Goal: Task Accomplishment & Management: Manage account settings

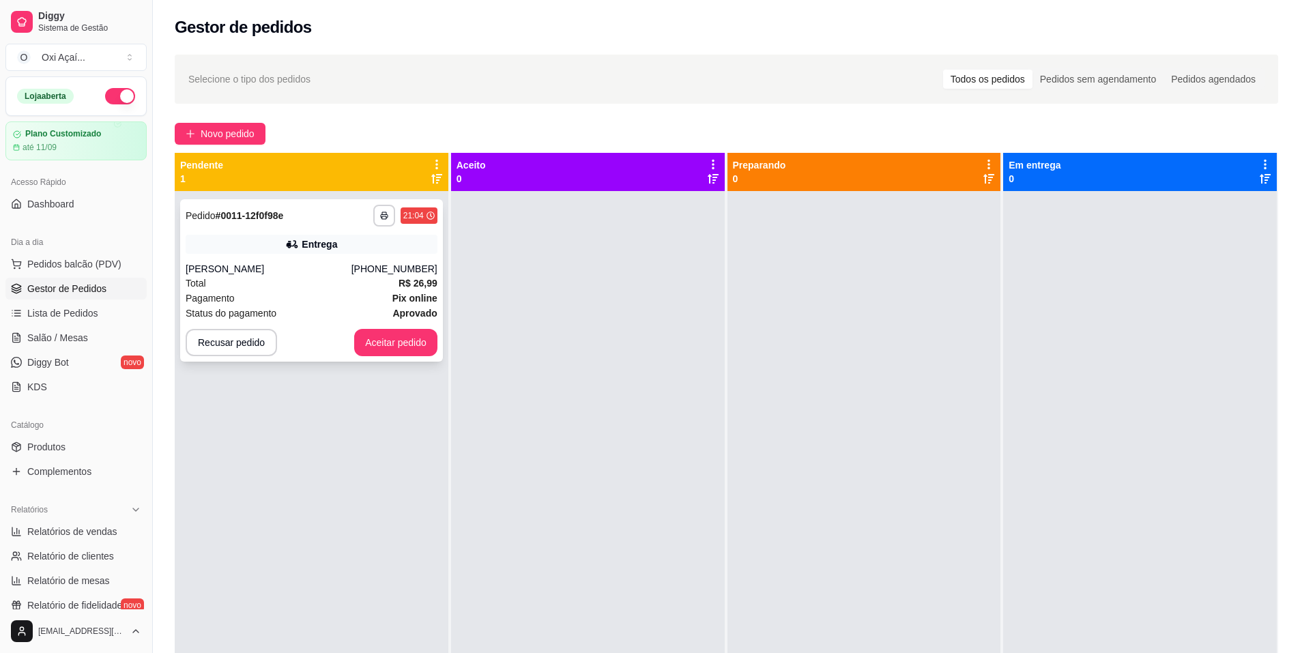
click at [306, 280] on div "Total R$ 26,99" at bounding box center [312, 283] width 252 height 15
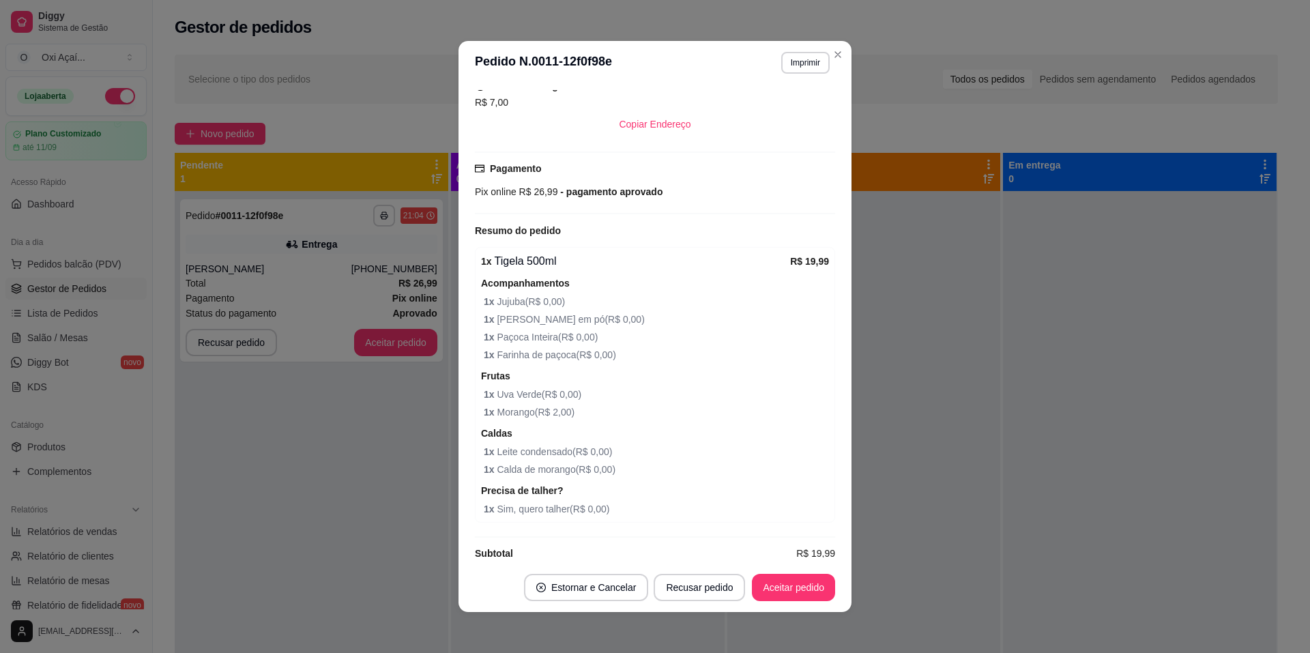
scroll to position [310, 0]
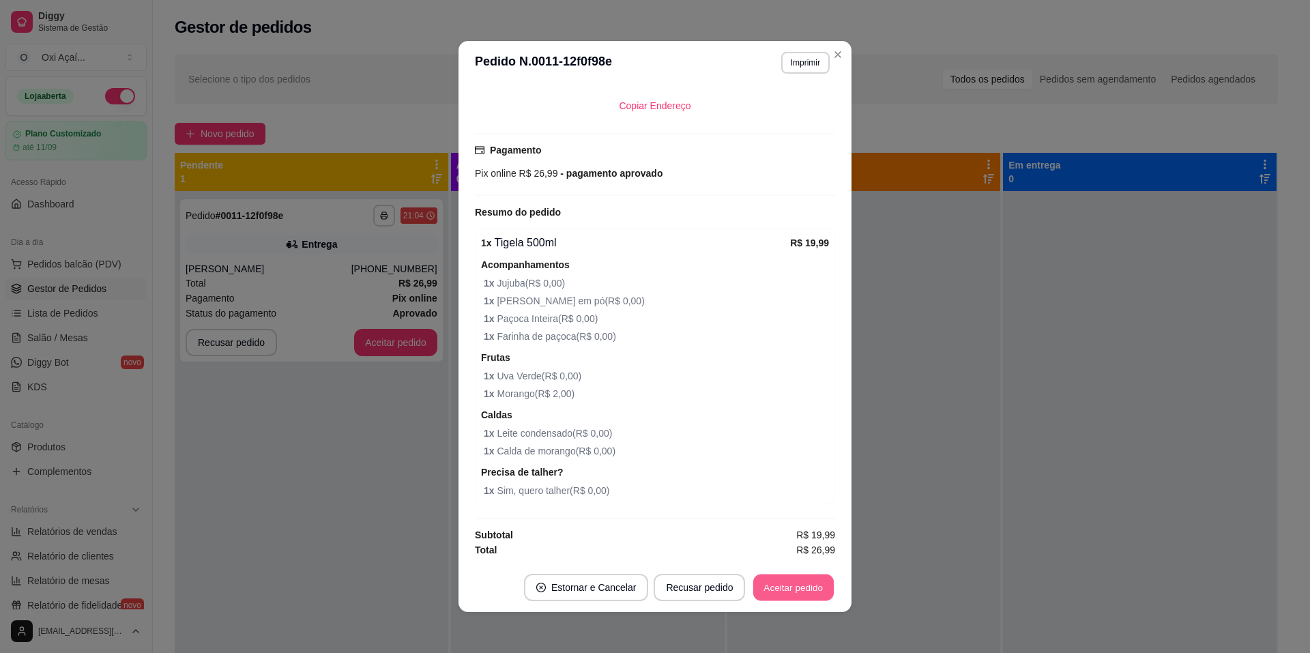
click at [785, 587] on button "Aceitar pedido" at bounding box center [793, 587] width 81 height 27
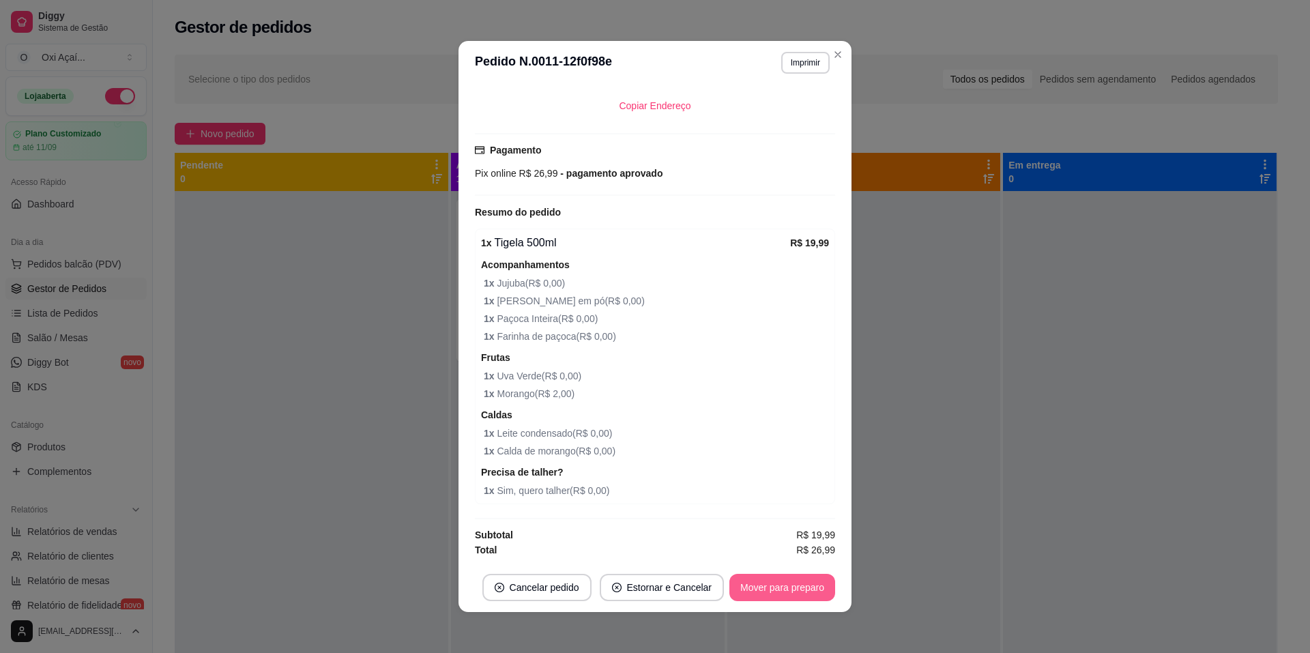
click at [790, 590] on button "Mover para preparo" at bounding box center [782, 587] width 106 height 27
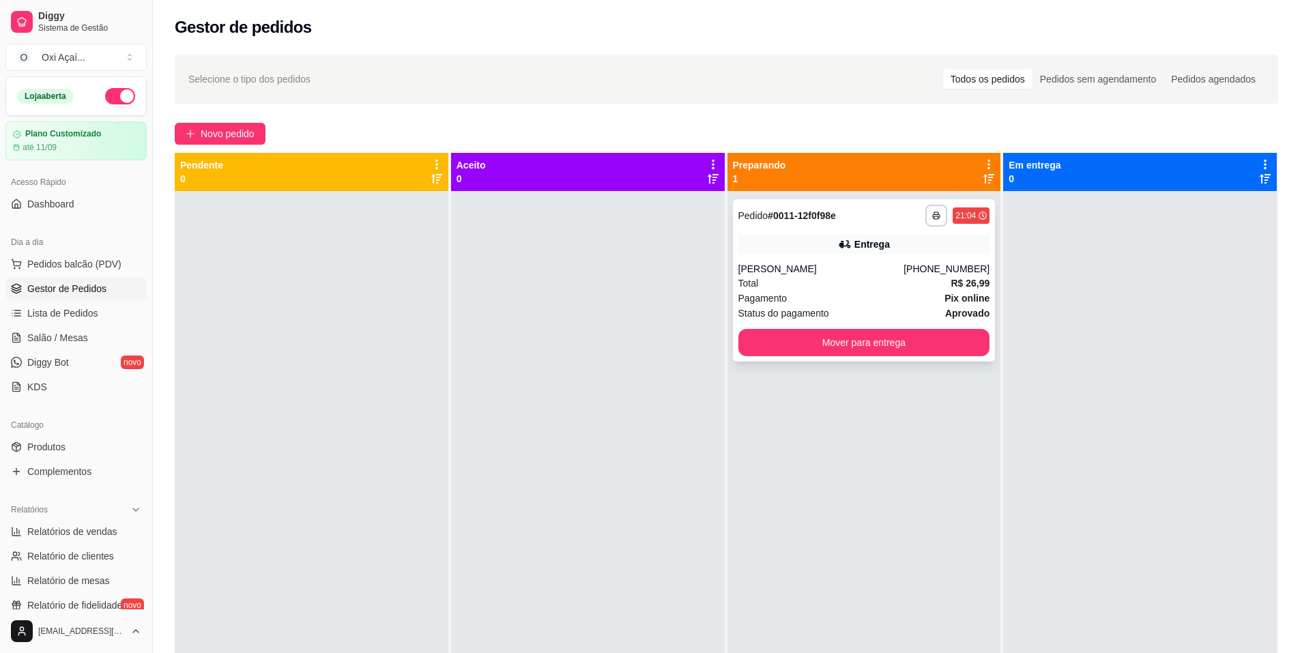
click at [935, 273] on div "[PHONE_NUMBER]" at bounding box center [946, 269] width 86 height 14
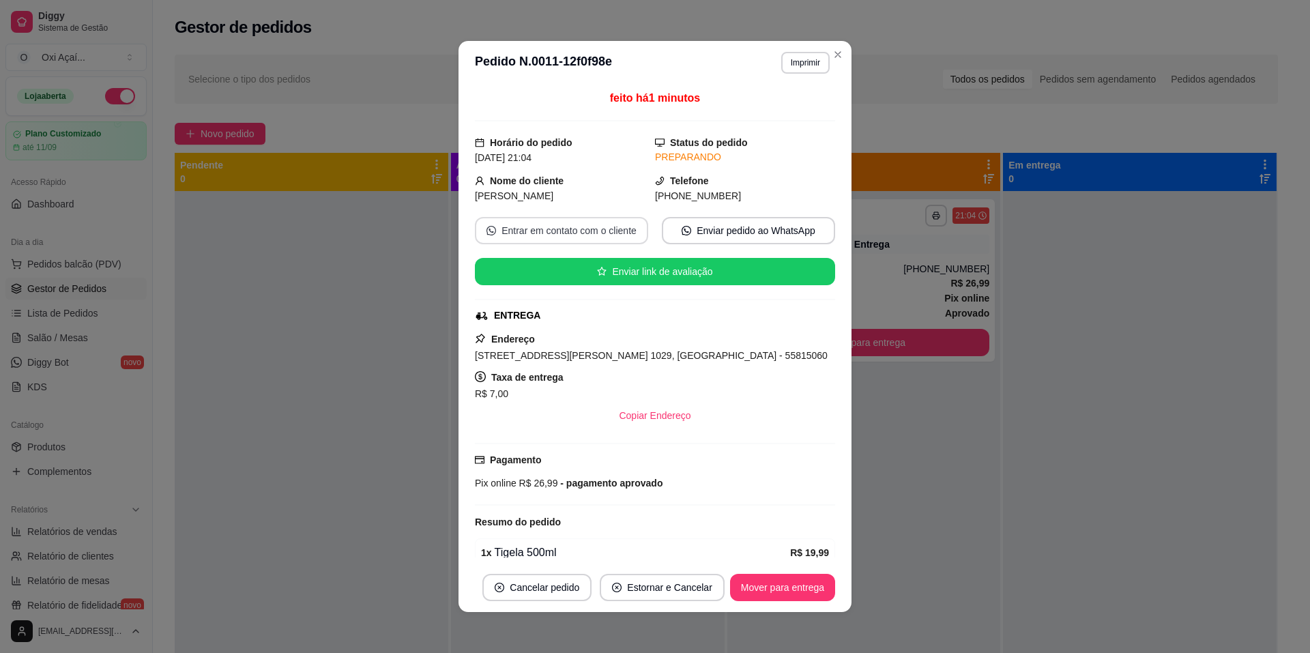
click at [567, 237] on button "Entrar em contato com o cliente" at bounding box center [561, 230] width 173 height 27
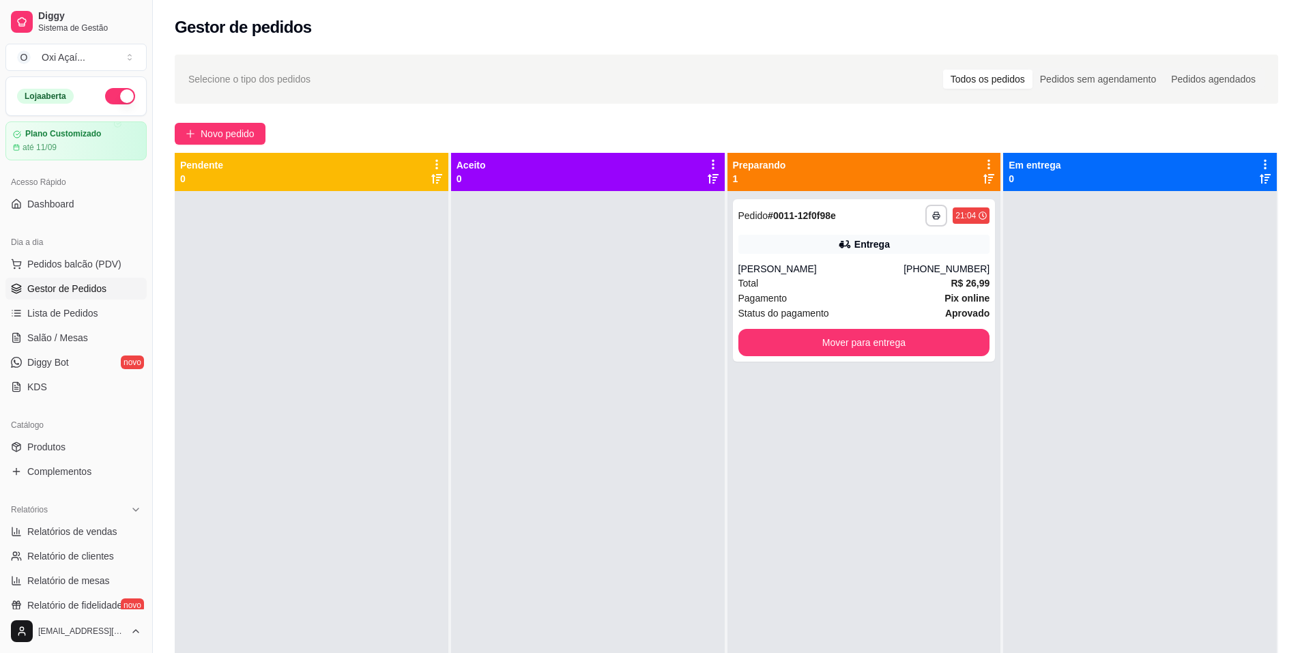
click at [566, 470] on div at bounding box center [588, 517] width 274 height 653
click at [853, 284] on div "Total R$ 26,99" at bounding box center [864, 283] width 252 height 15
click at [950, 251] on div "Entrega" at bounding box center [864, 244] width 252 height 19
click at [877, 347] on button "Mover para entrega" at bounding box center [864, 342] width 252 height 27
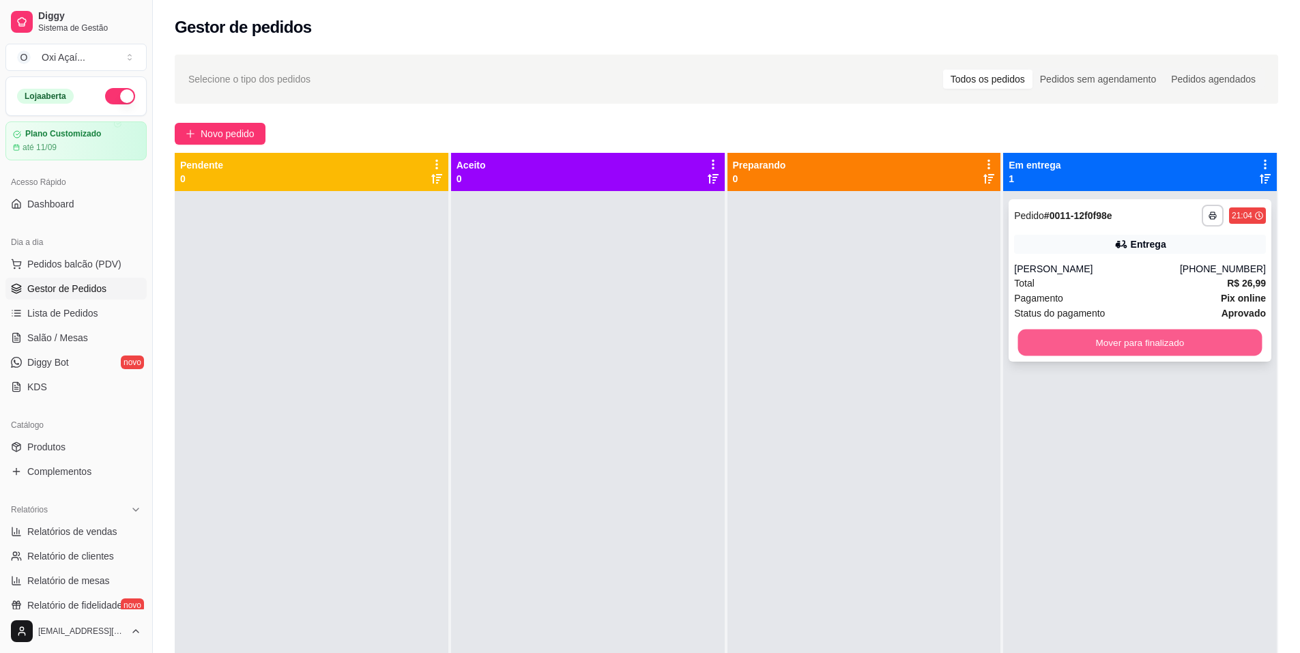
click at [1156, 340] on button "Mover para finalizado" at bounding box center [1140, 343] width 244 height 27
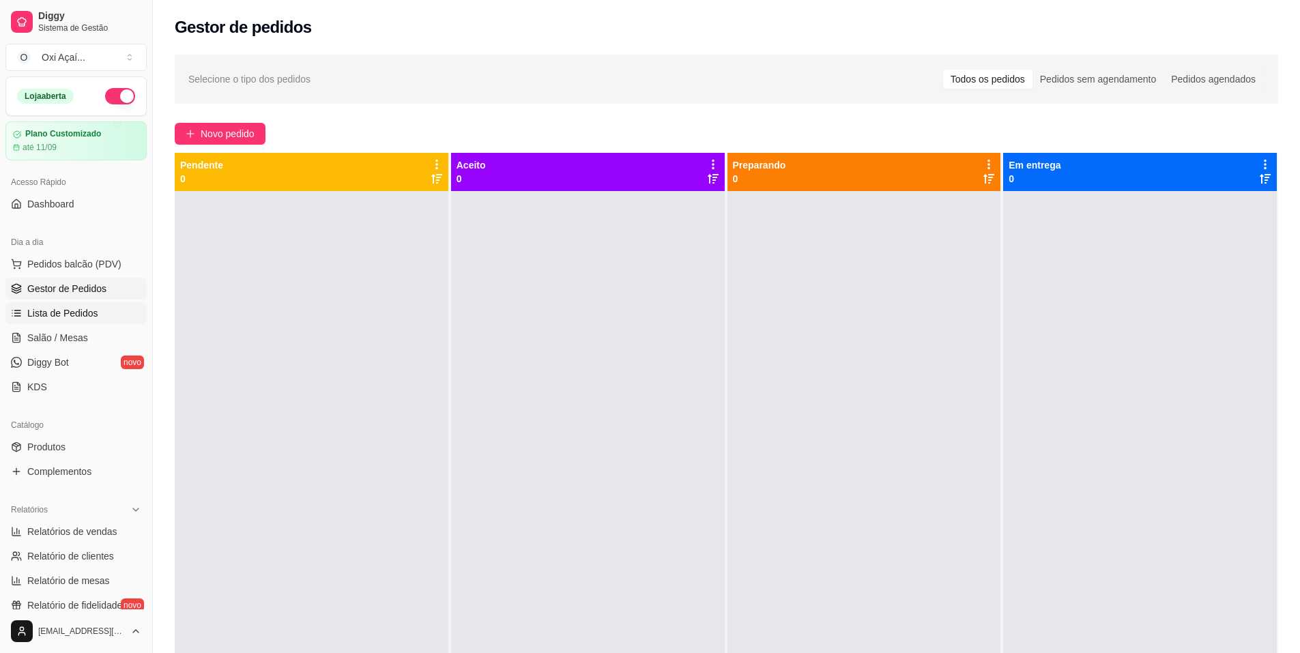
click at [63, 315] on span "Lista de Pedidos" at bounding box center [62, 313] width 71 height 14
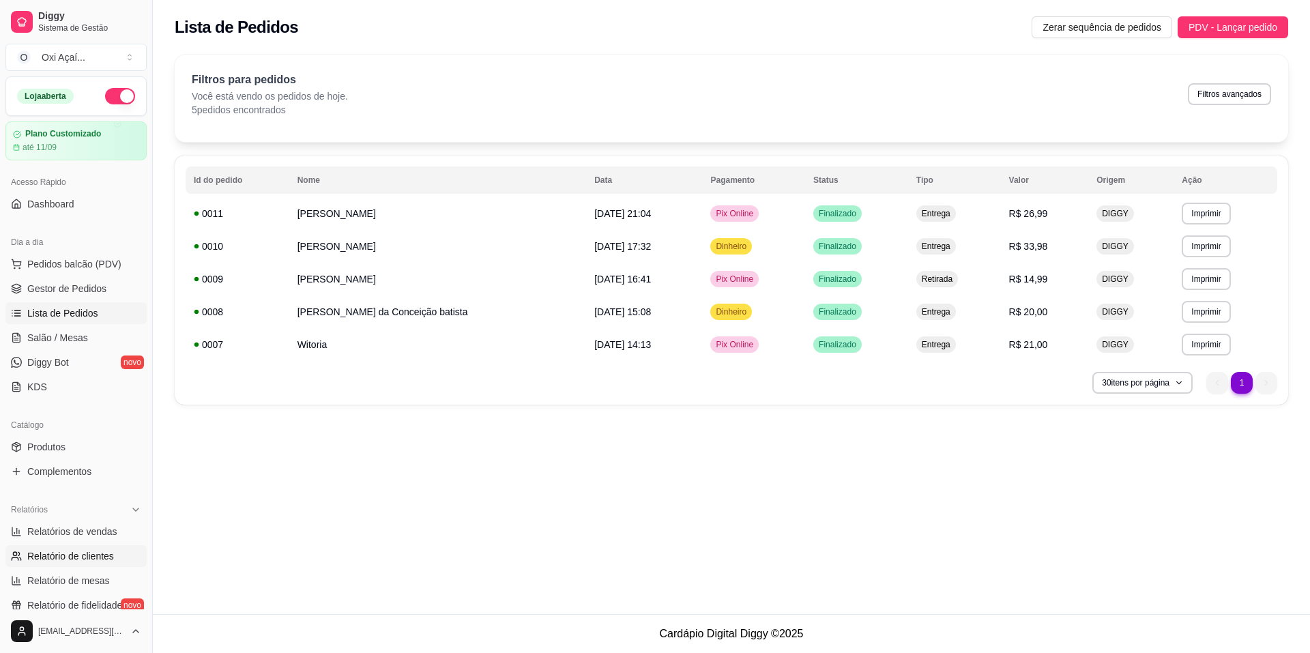
click at [68, 555] on span "Relatório de clientes" at bounding box center [70, 556] width 87 height 14
select select "30"
select select "HIGHEST_TOTAL_SPENT_WITH_ORDERS"
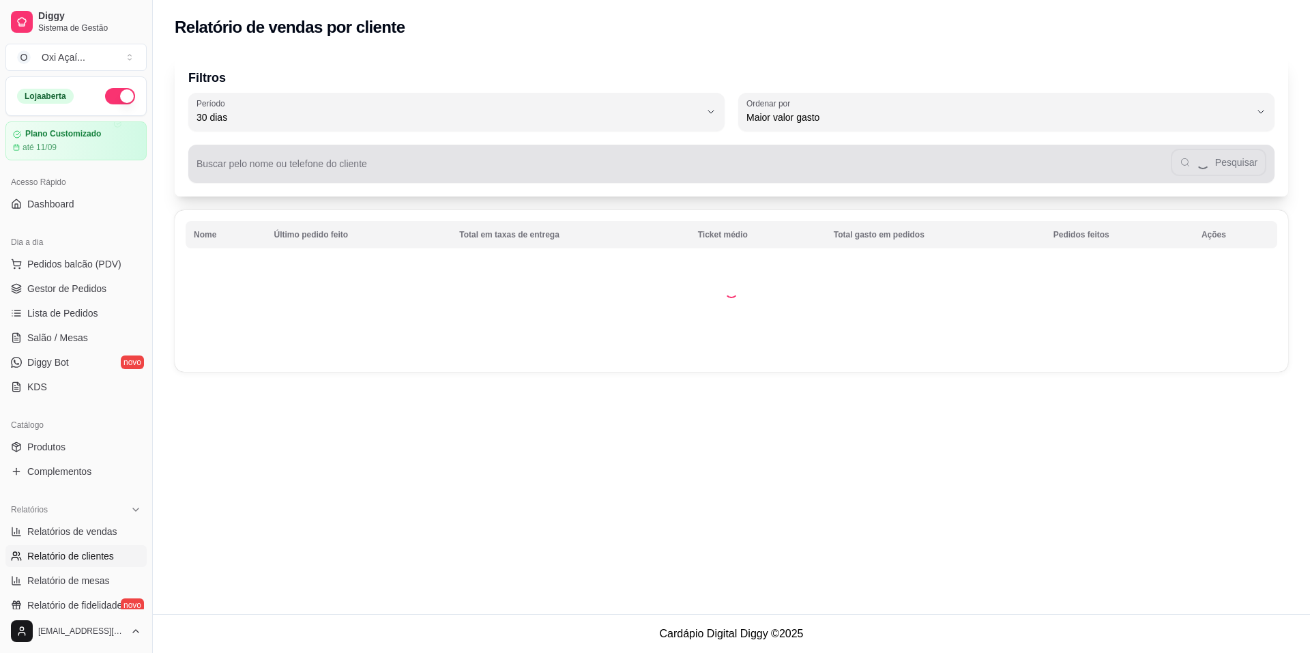
click at [317, 166] on input "Buscar pelo nome ou telefone do cliente" at bounding box center [683, 169] width 974 height 14
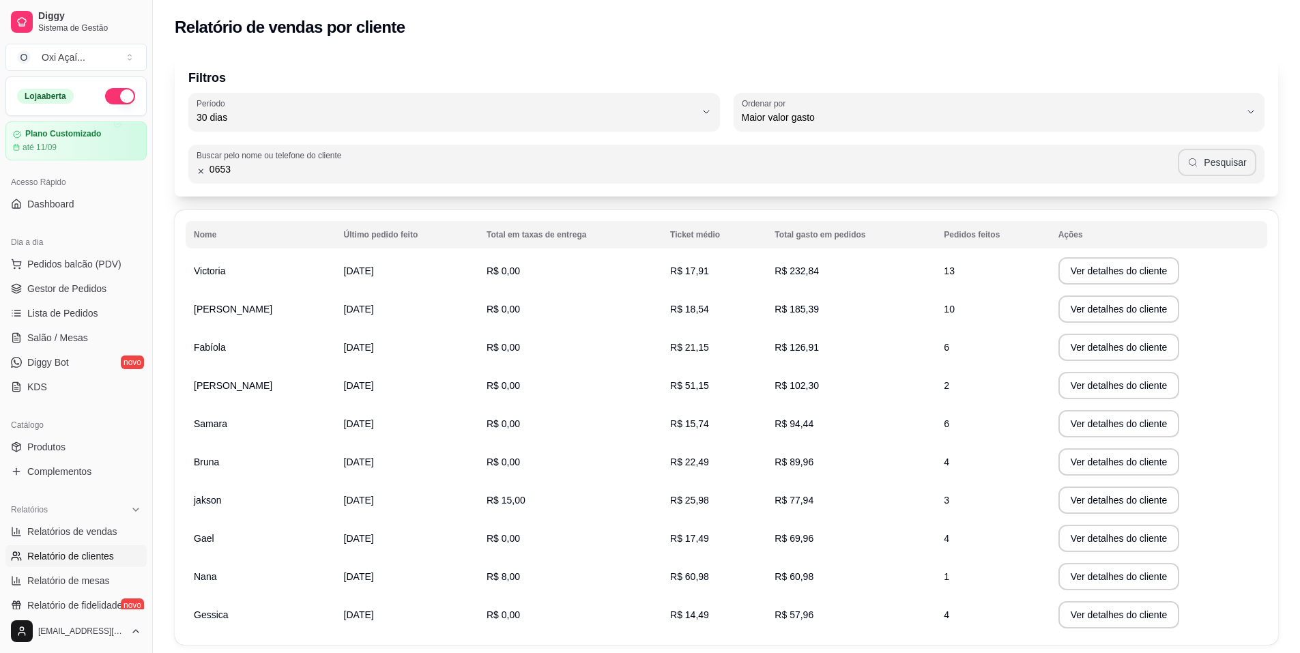
type input "0653"
click at [1229, 160] on button "Pesquisar" at bounding box center [1217, 162] width 78 height 27
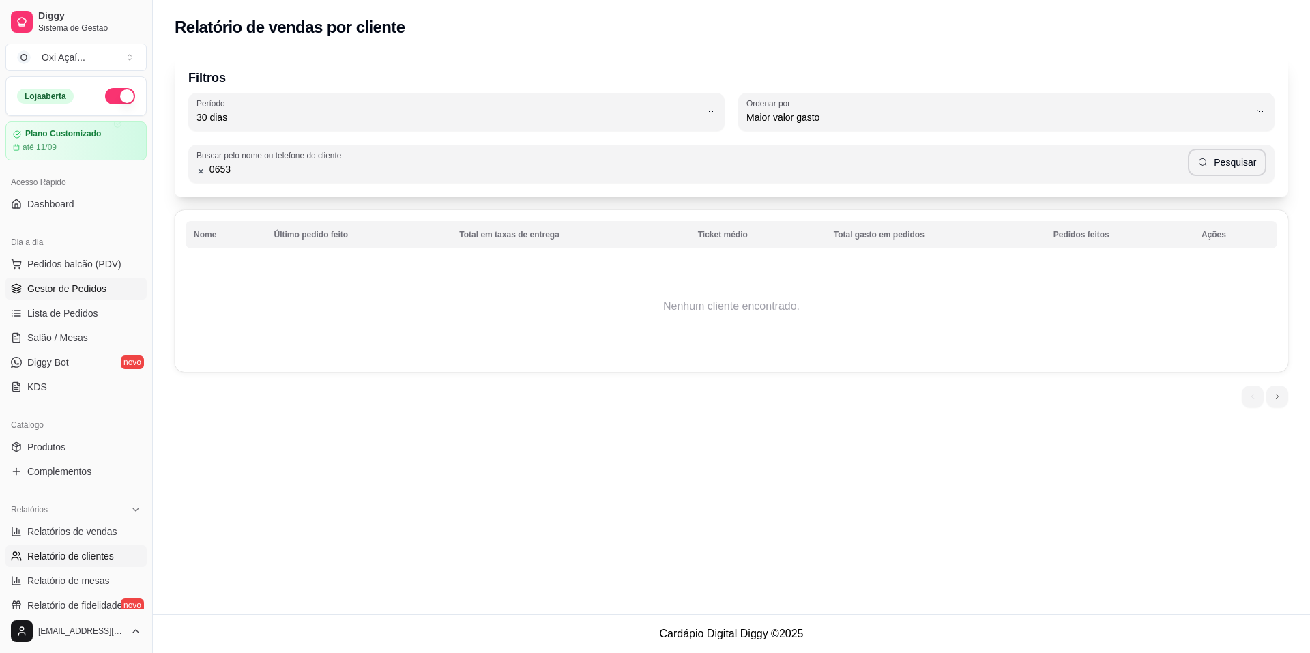
click at [63, 283] on span "Gestor de Pedidos" at bounding box center [66, 289] width 79 height 14
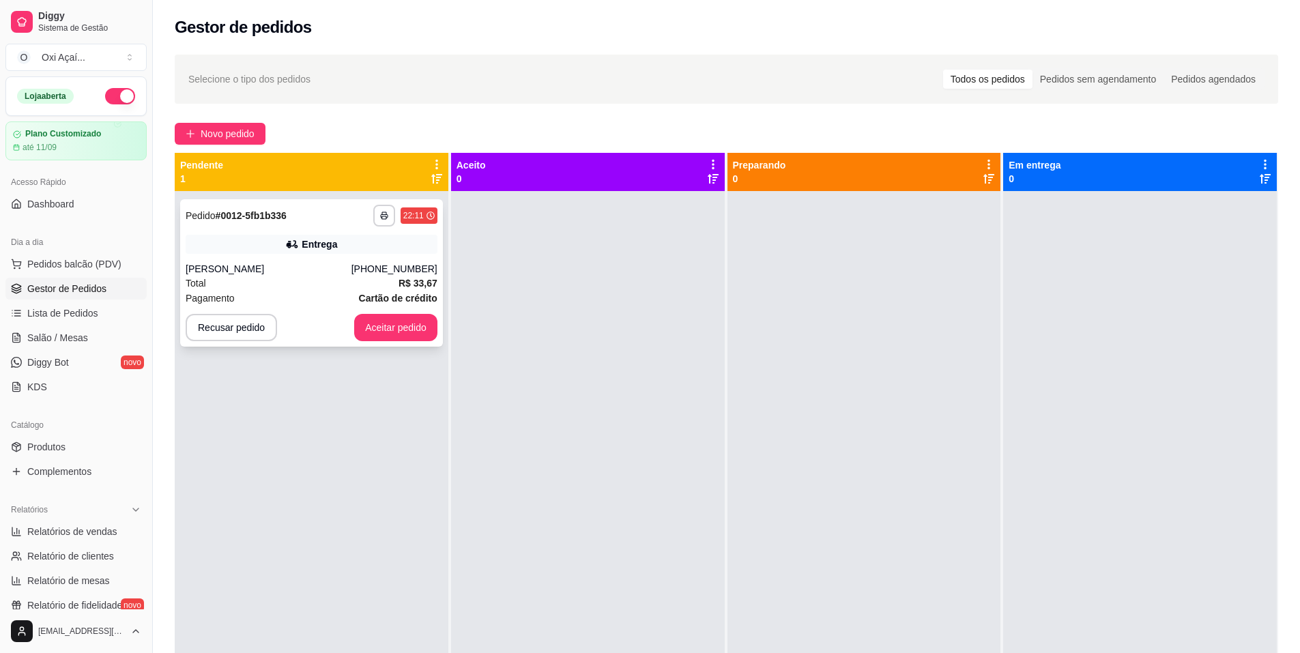
click at [343, 266] on div "[PERSON_NAME]" at bounding box center [269, 269] width 166 height 14
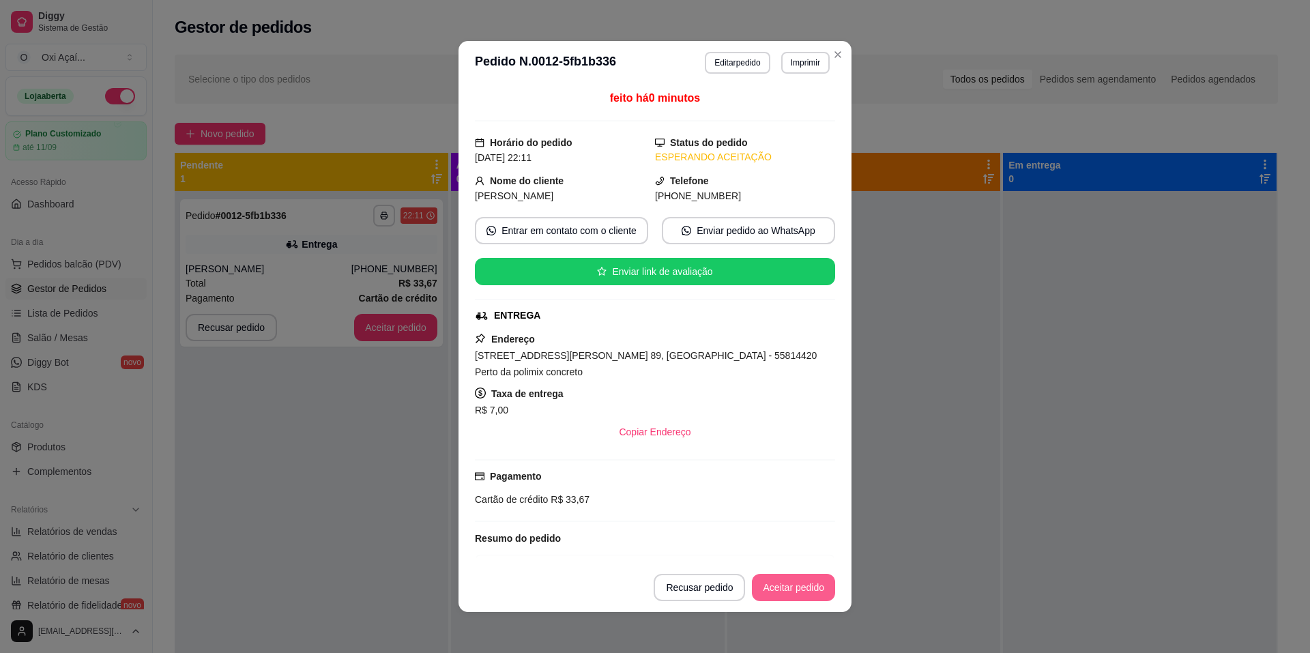
click at [806, 583] on button "Aceitar pedido" at bounding box center [793, 587] width 83 height 27
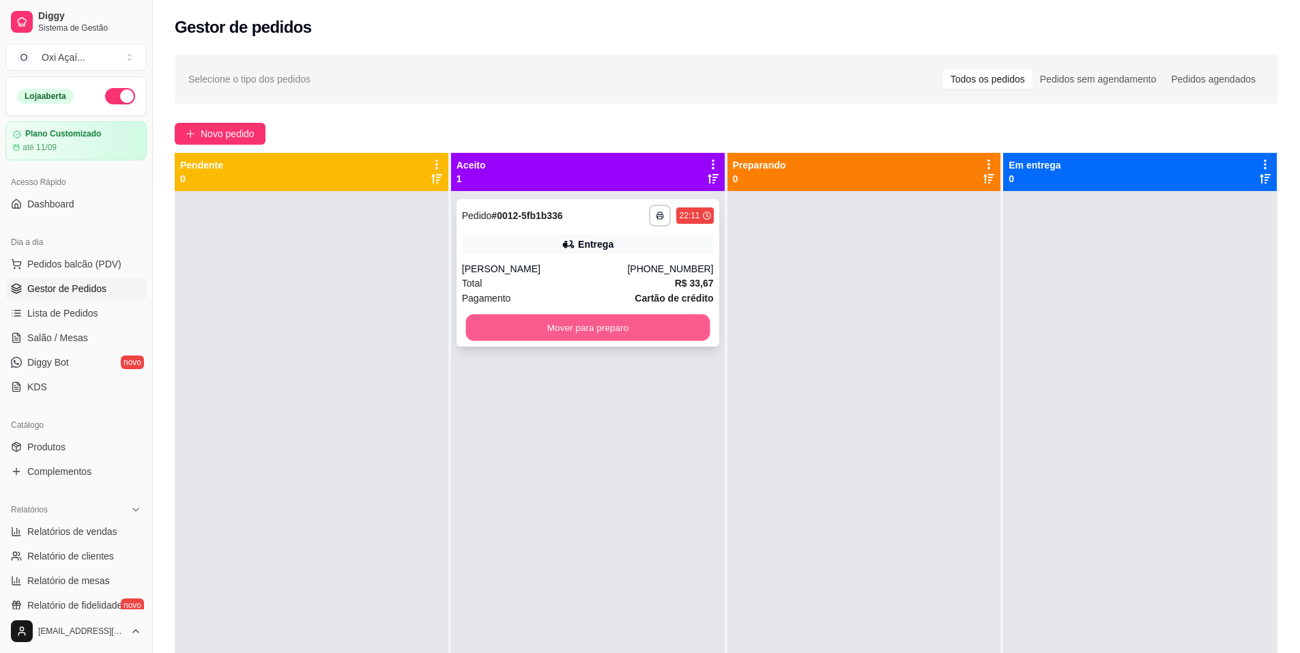
click at [574, 328] on button "Mover para preparo" at bounding box center [587, 328] width 244 height 27
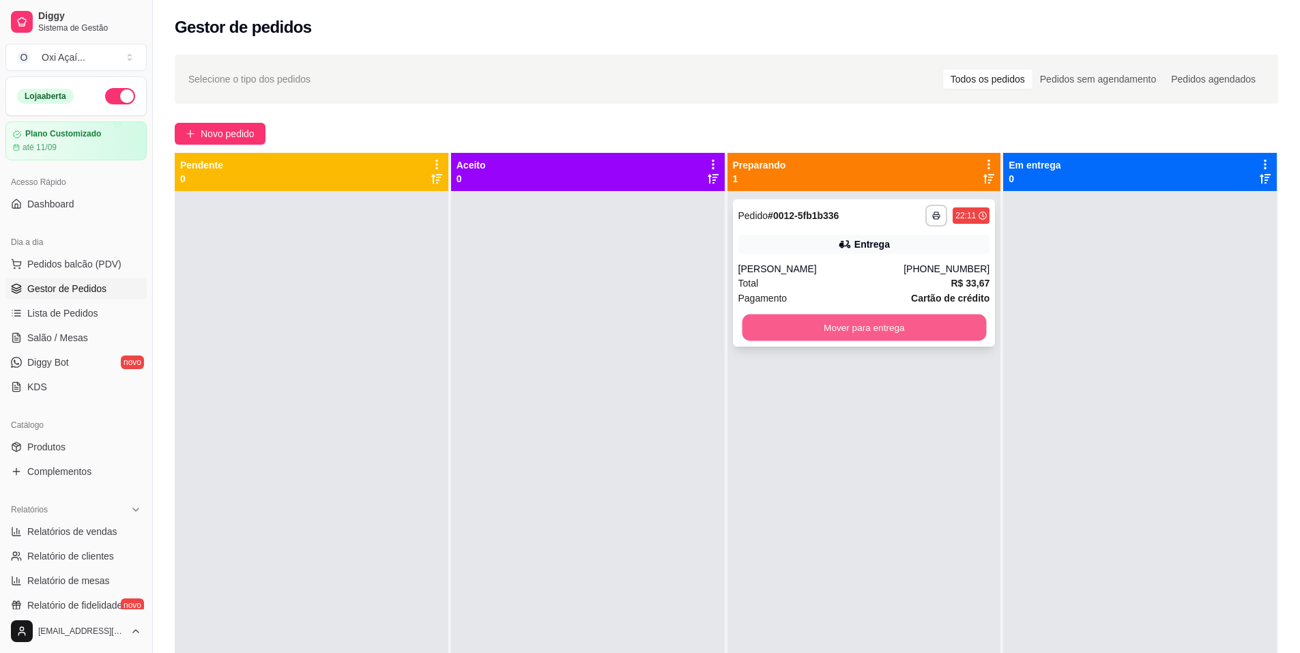
click at [785, 330] on button "Mover para entrega" at bounding box center [864, 328] width 244 height 27
